Goal: Task Accomplishment & Management: Complete application form

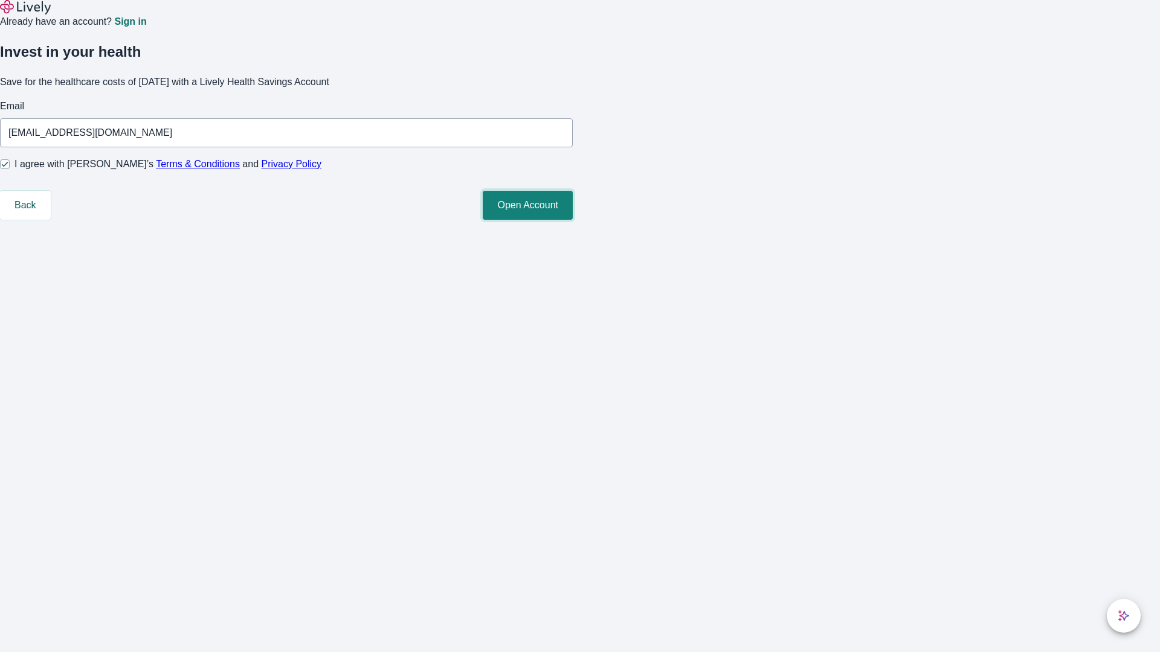
click at [573, 220] on button "Open Account" at bounding box center [528, 205] width 90 height 29
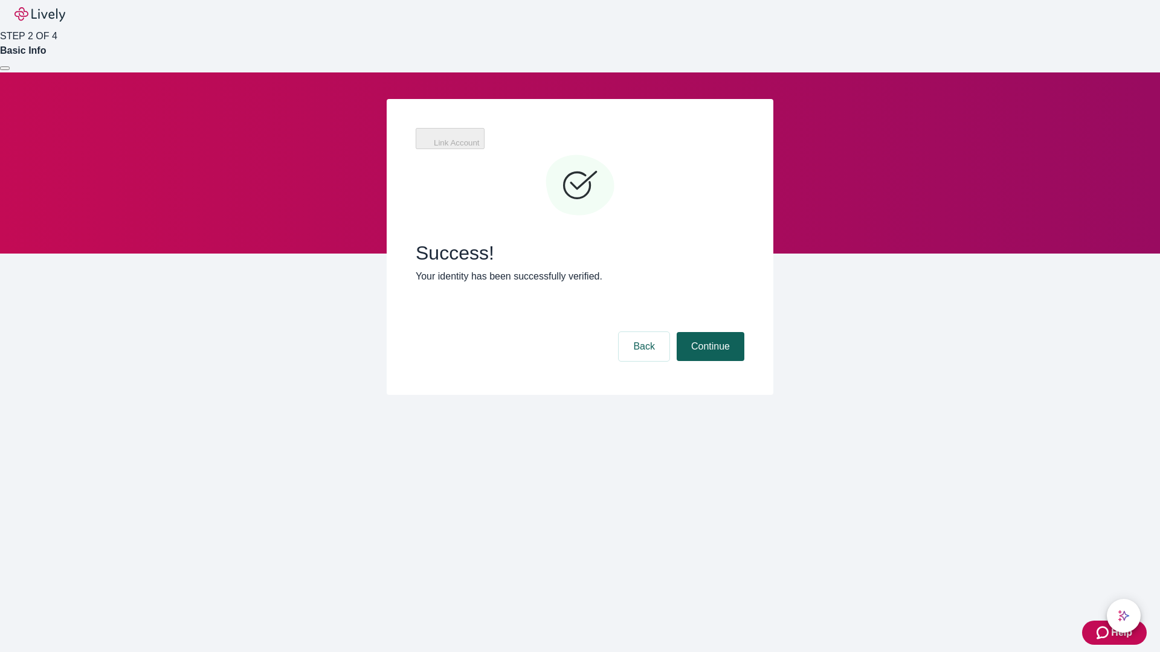
click at [709, 332] on button "Continue" at bounding box center [711, 346] width 68 height 29
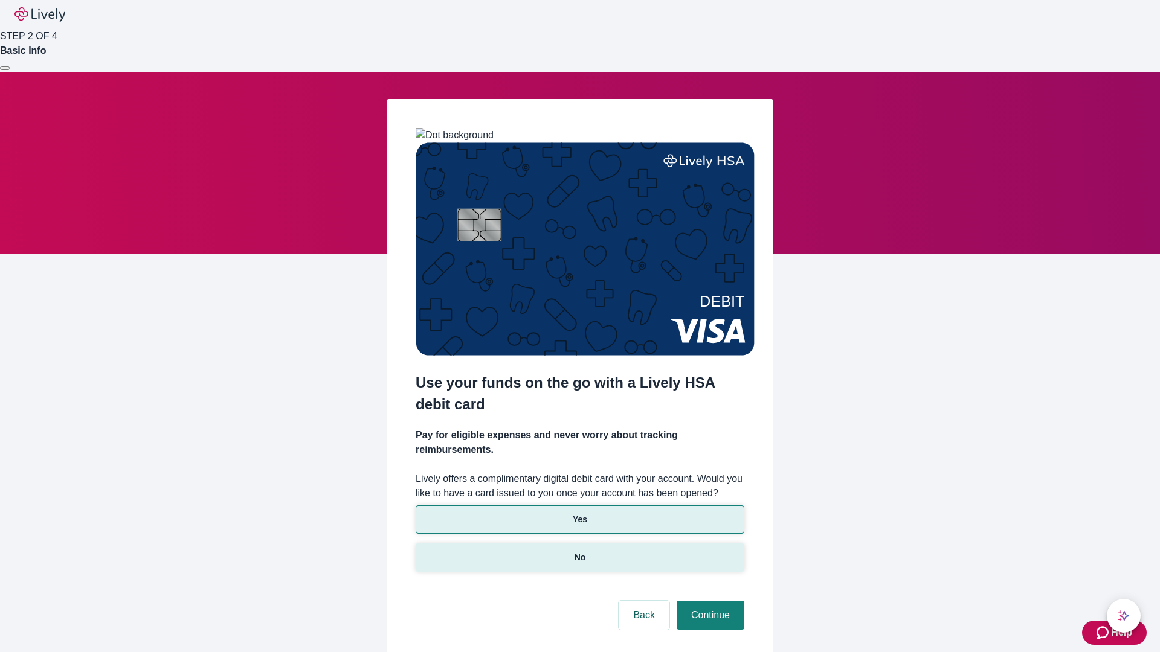
click at [579, 552] on p "No" at bounding box center [579, 558] width 11 height 13
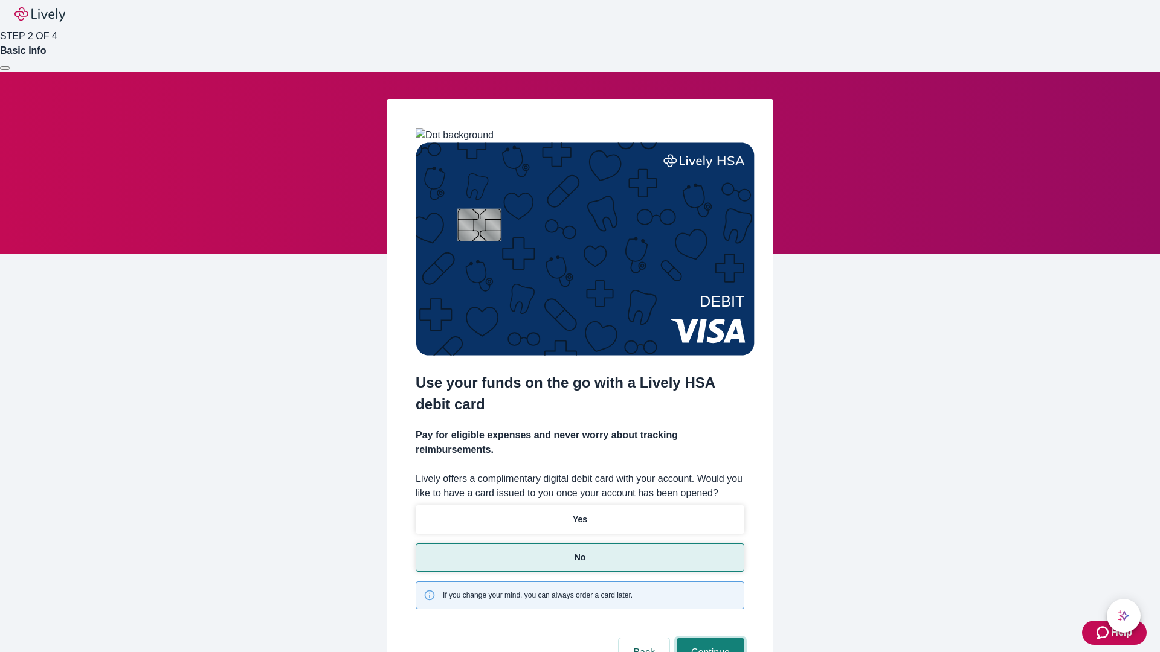
click at [709, 638] on button "Continue" at bounding box center [711, 652] width 68 height 29
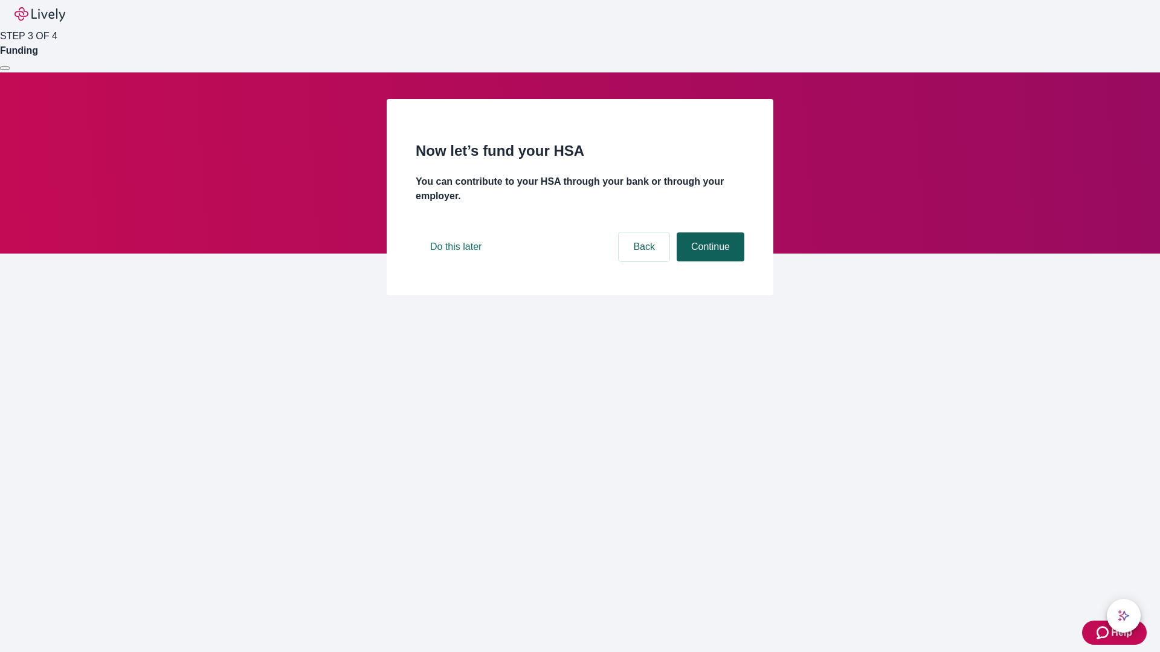
click at [709, 262] on button "Continue" at bounding box center [711, 247] width 68 height 29
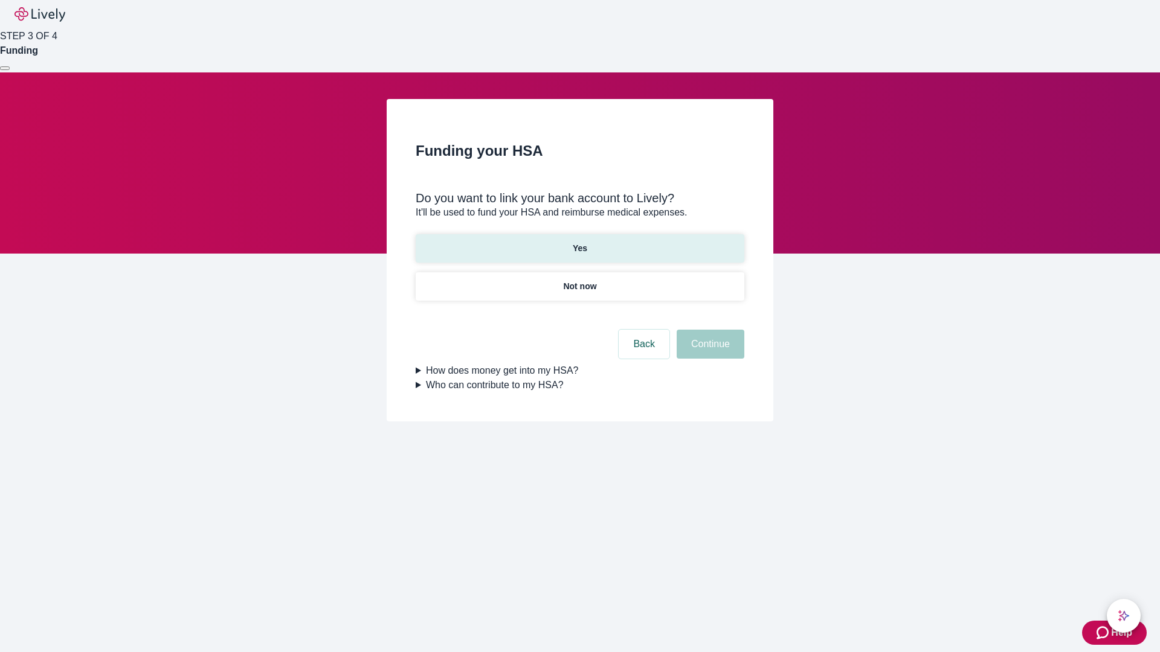
click at [579, 242] on p "Yes" at bounding box center [580, 248] width 14 height 13
click at [709, 330] on button "Continue" at bounding box center [711, 344] width 68 height 29
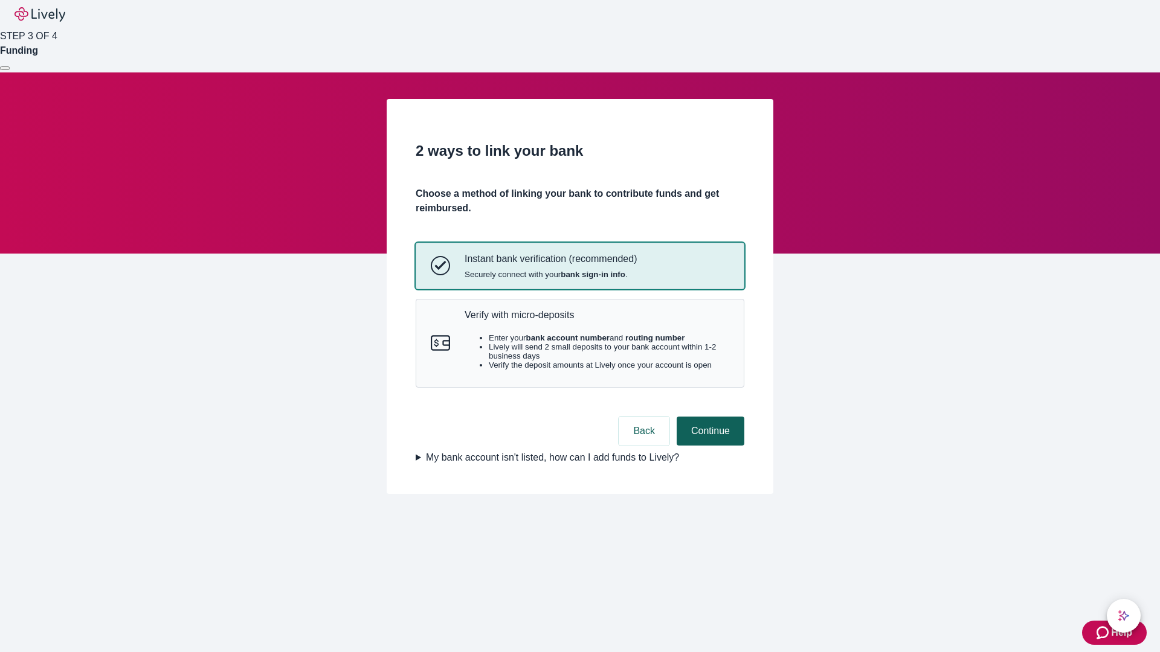
click at [596, 321] on p "Verify with micro-deposits" at bounding box center [597, 314] width 265 height 11
click at [709, 446] on button "Continue" at bounding box center [711, 431] width 68 height 29
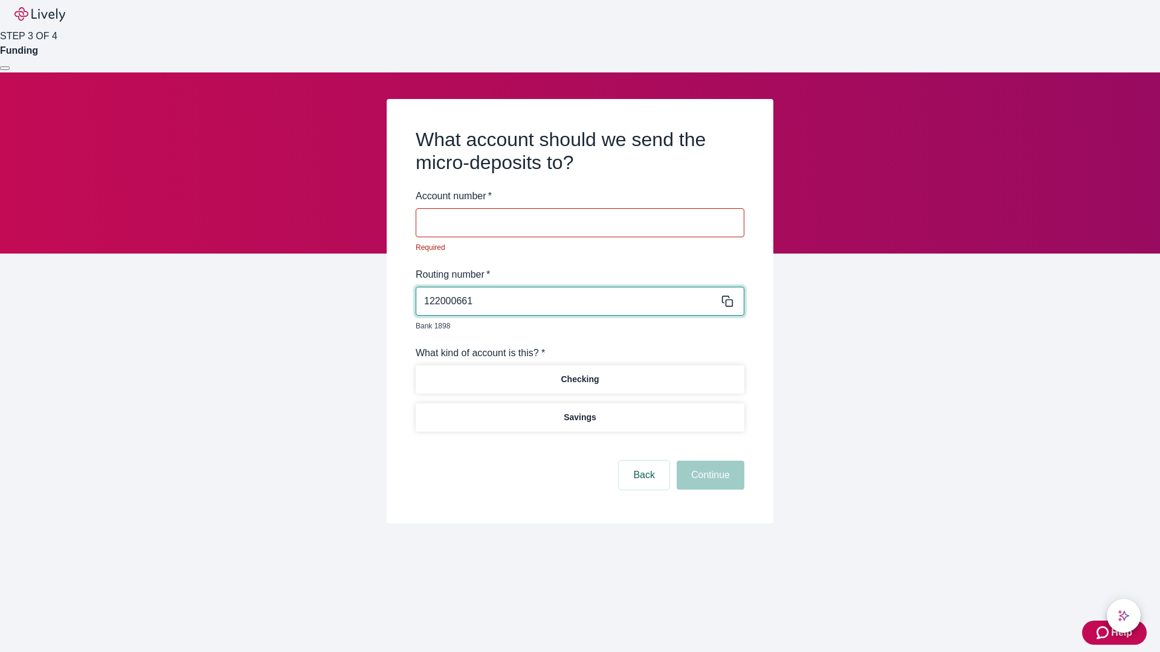
type input "122000661"
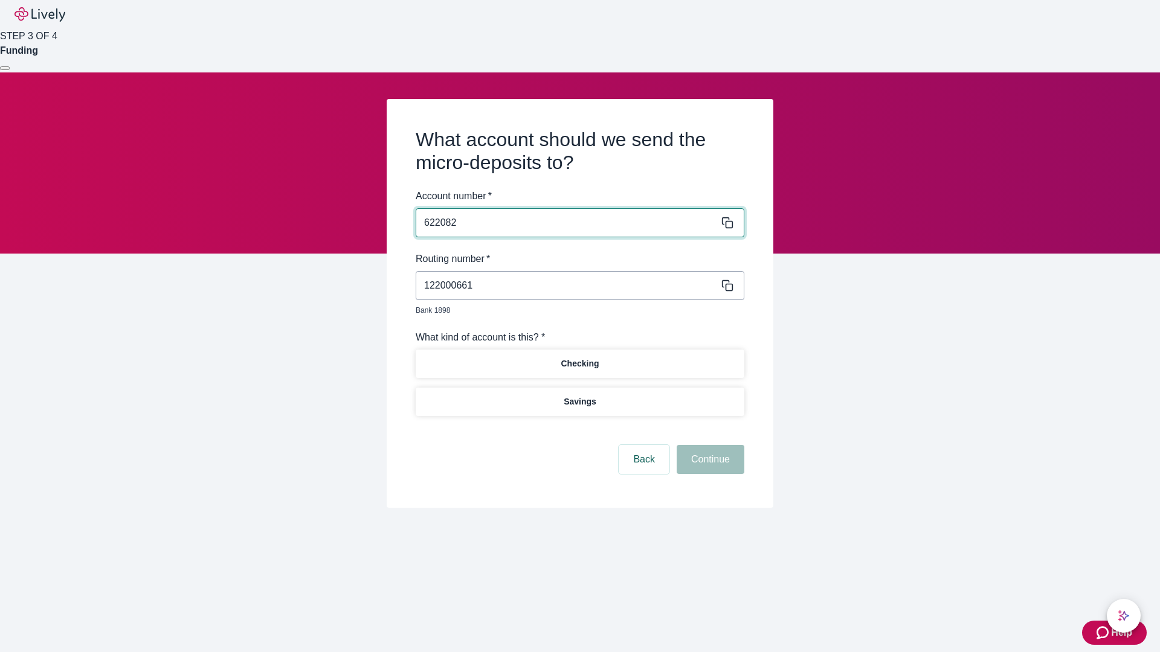
type input "622082"
click at [579, 358] on p "Checking" at bounding box center [580, 364] width 38 height 13
click at [709, 446] on button "Continue" at bounding box center [711, 459] width 68 height 29
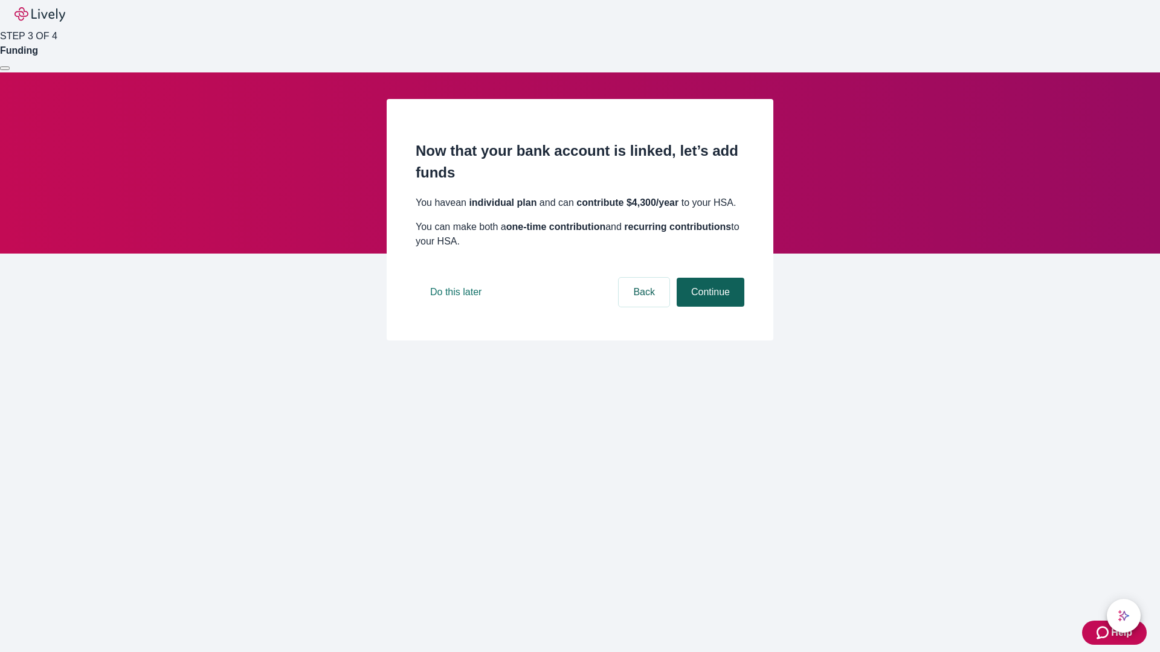
click at [709, 307] on button "Continue" at bounding box center [711, 292] width 68 height 29
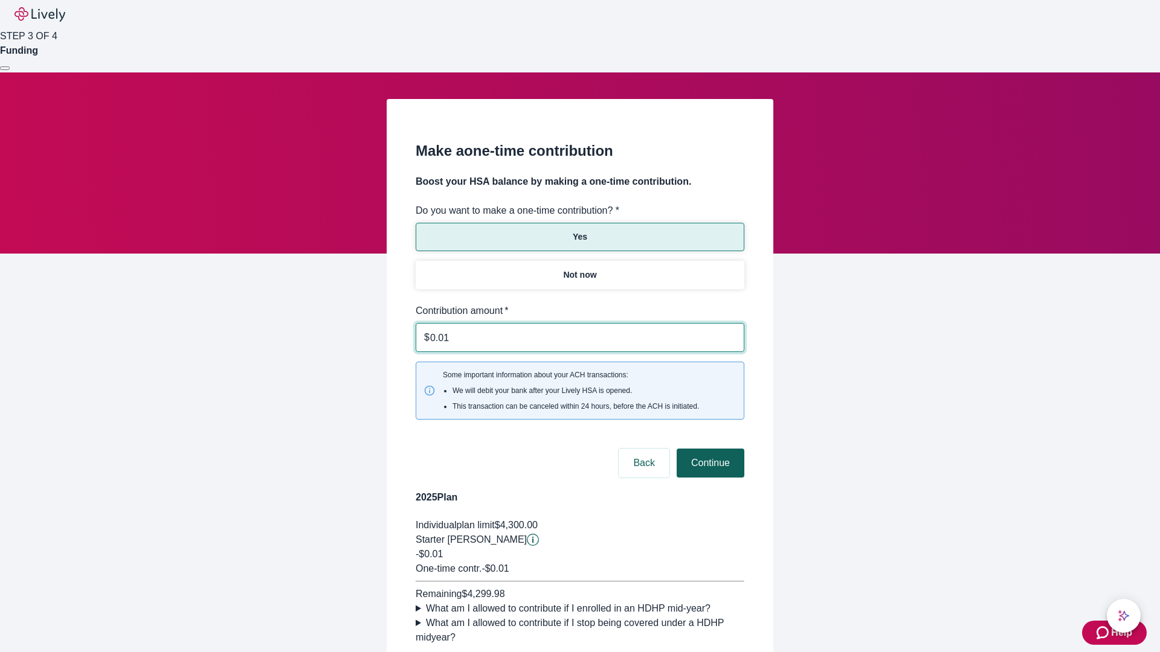
type input "0.01"
click at [709, 449] on button "Continue" at bounding box center [711, 463] width 68 height 29
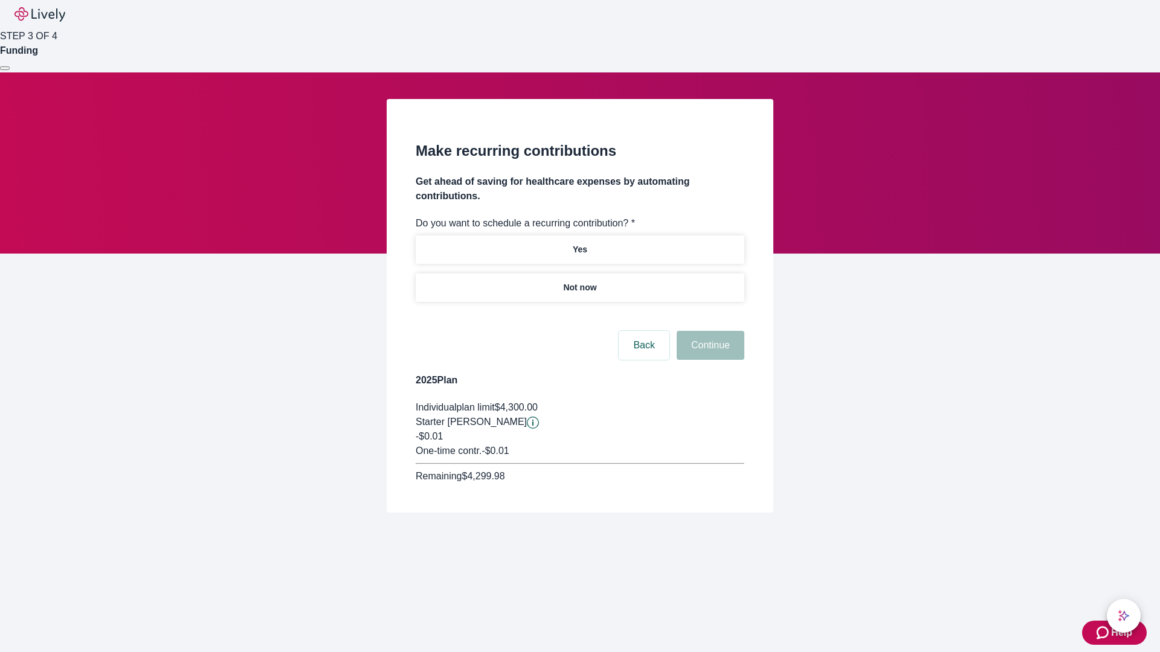
click at [579, 281] on p "Not now" at bounding box center [579, 287] width 33 height 13
click at [709, 331] on button "Continue" at bounding box center [711, 345] width 68 height 29
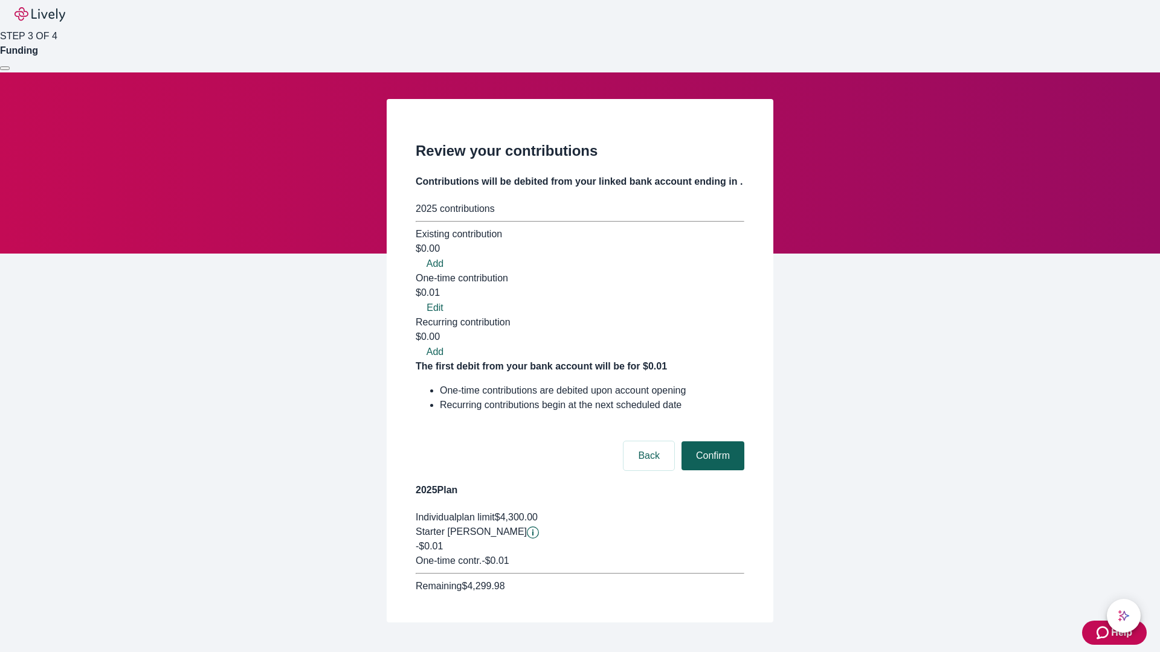
click at [711, 442] on button "Confirm" at bounding box center [712, 456] width 63 height 29
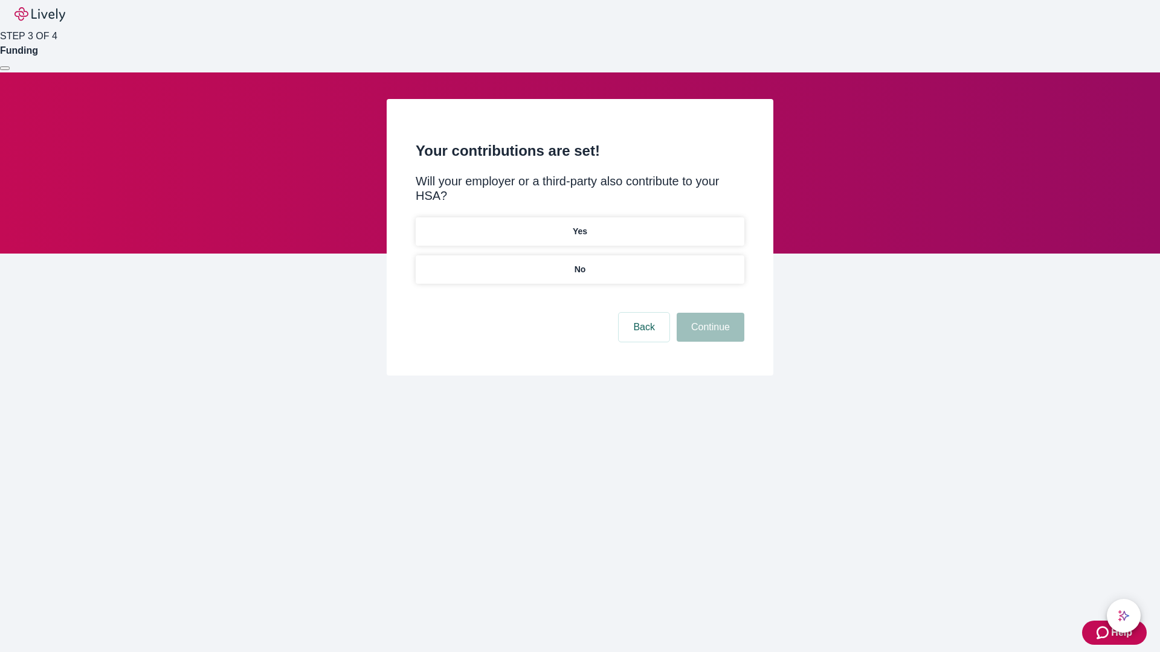
click at [579, 263] on p "No" at bounding box center [579, 269] width 11 height 13
click at [709, 313] on button "Continue" at bounding box center [711, 327] width 68 height 29
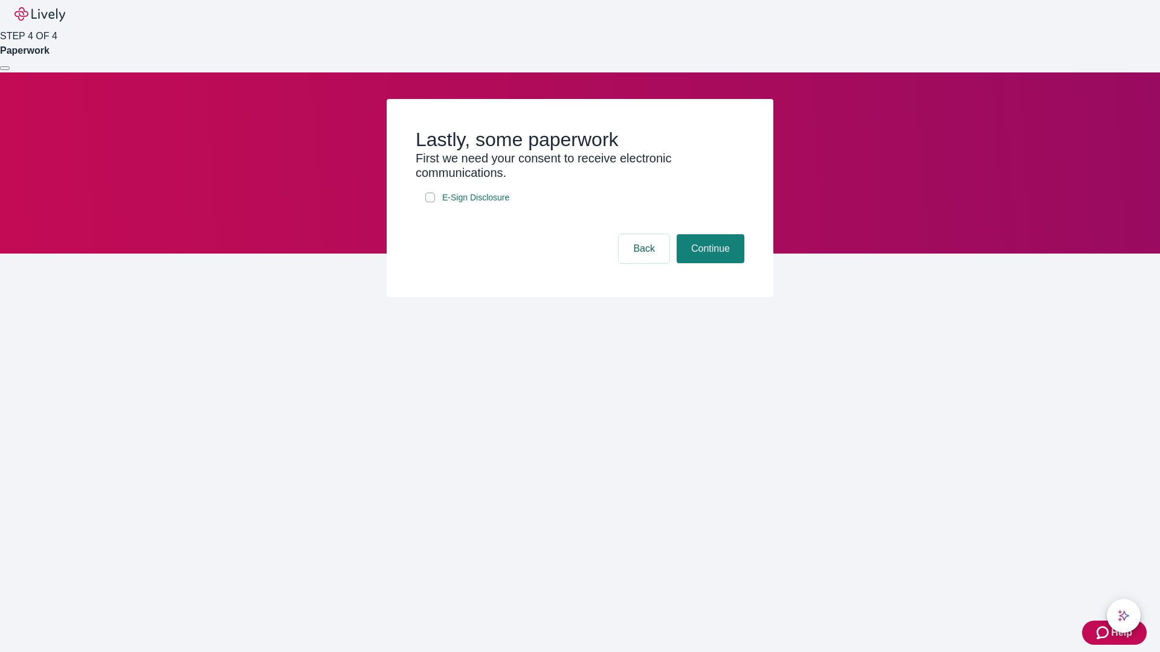
click at [430, 202] on input "E-Sign Disclosure" at bounding box center [430, 198] width 10 height 10
checkbox input "true"
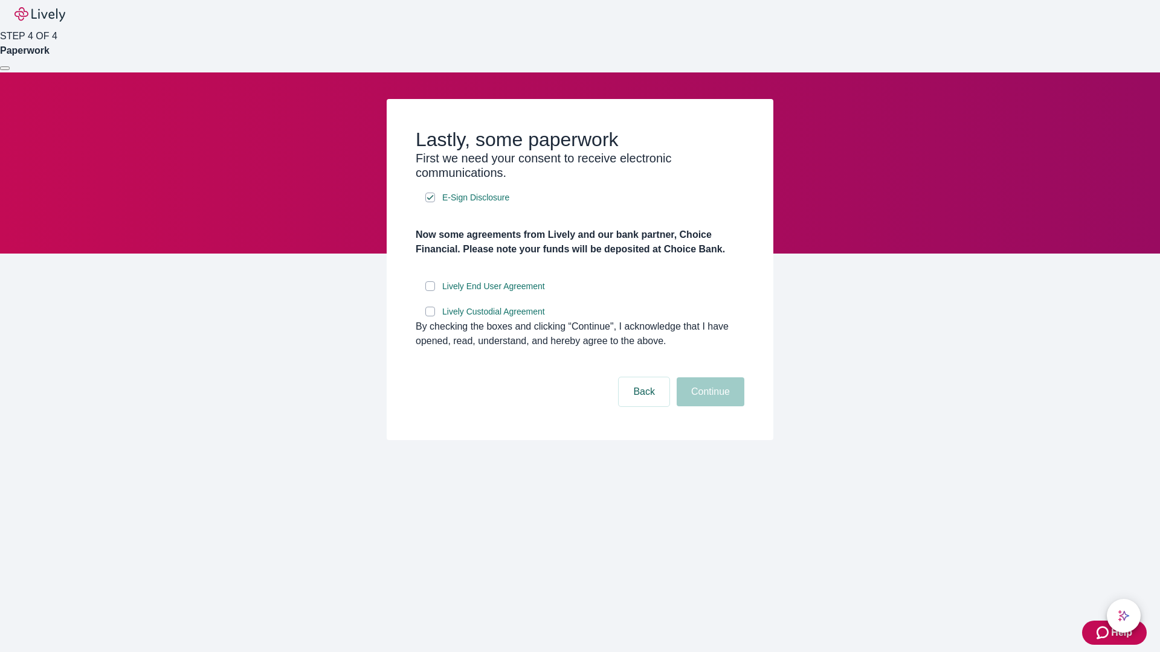
click at [430, 291] on input "Lively End User Agreement" at bounding box center [430, 286] width 10 height 10
checkbox input "true"
click at [430, 317] on input "Lively Custodial Agreement" at bounding box center [430, 312] width 10 height 10
checkbox input "true"
click at [709, 407] on button "Continue" at bounding box center [711, 392] width 68 height 29
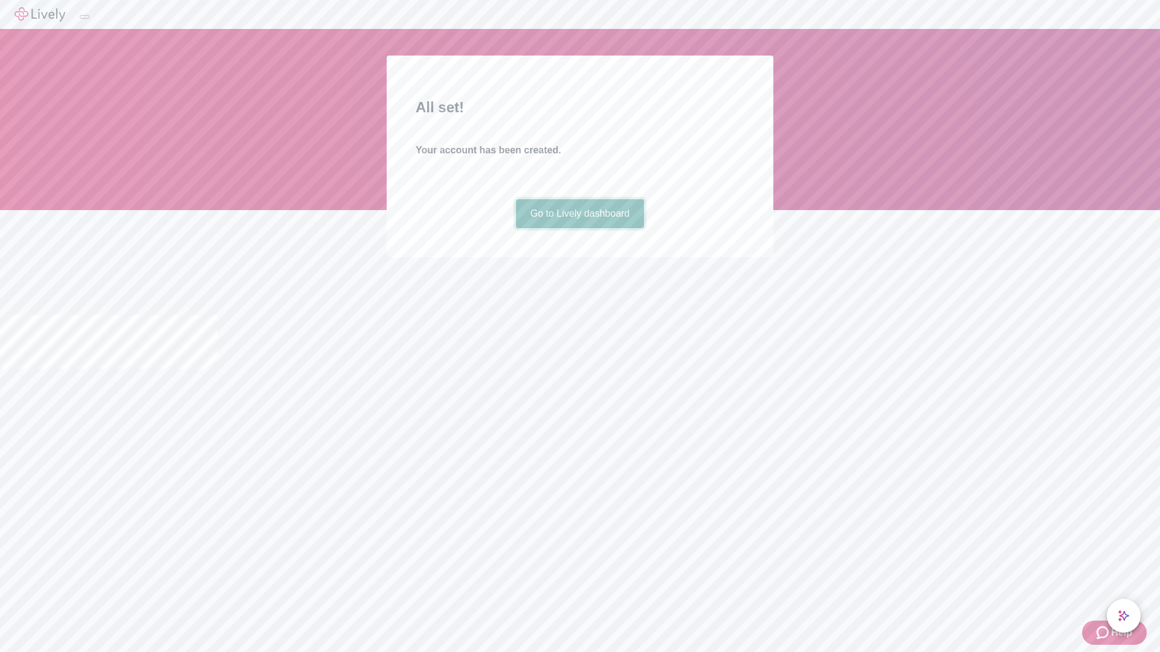
click at [579, 228] on link "Go to Lively dashboard" at bounding box center [580, 213] width 129 height 29
